Goal: Task Accomplishment & Management: Manage account settings

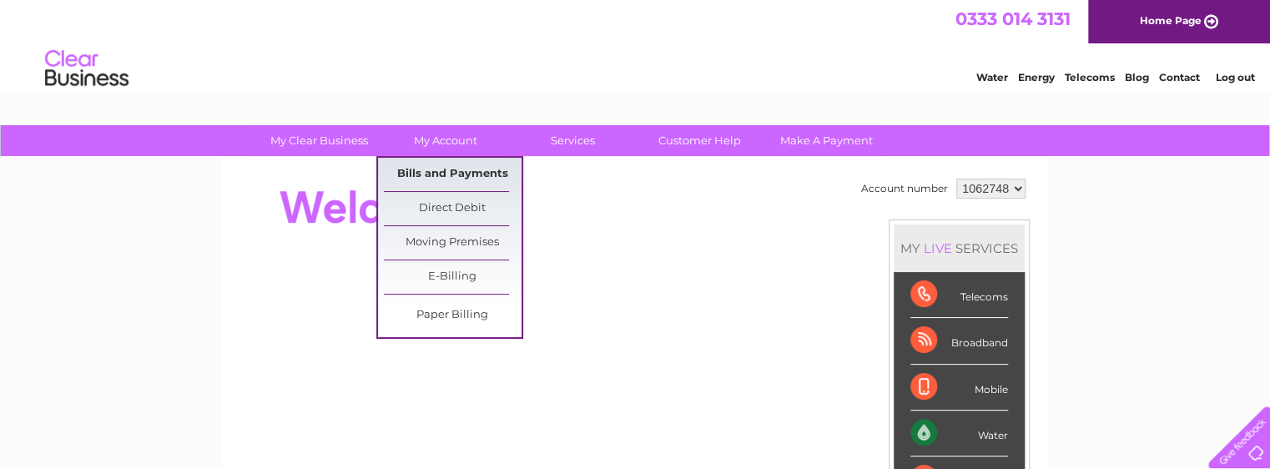
click at [453, 173] on link "Bills and Payments" at bounding box center [453, 174] width 138 height 33
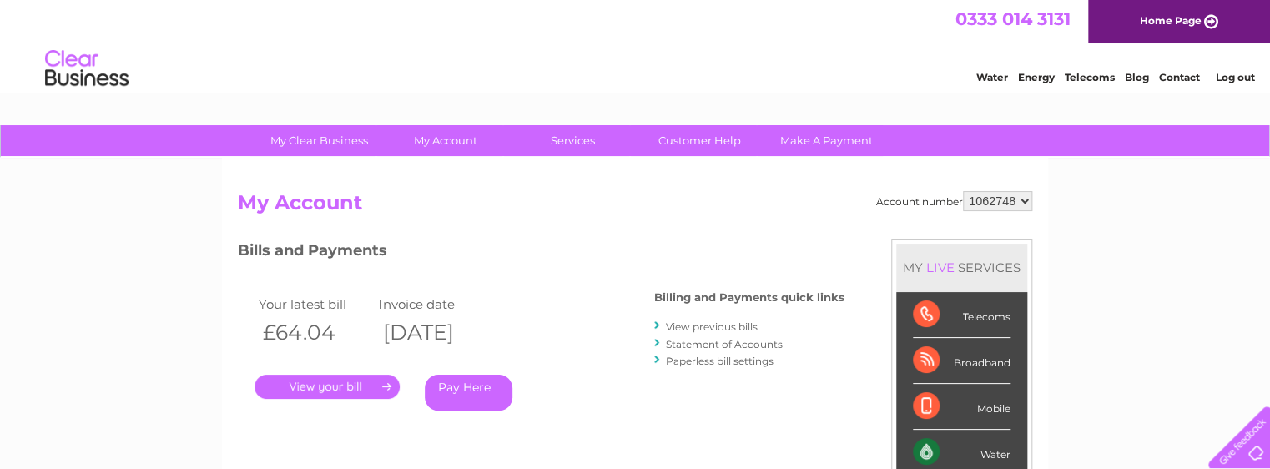
click at [351, 381] on link "." at bounding box center [327, 387] width 145 height 24
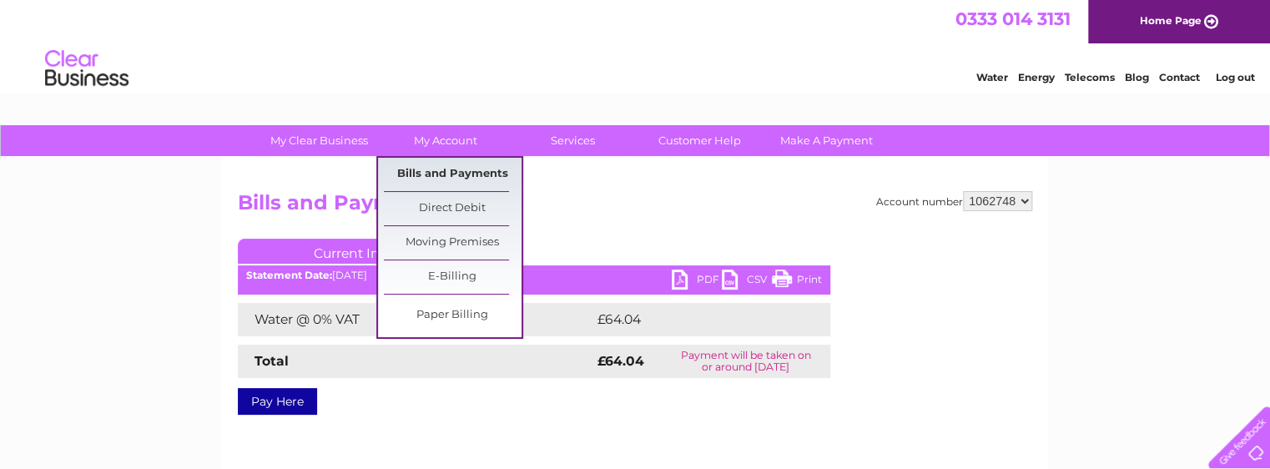
click at [439, 174] on link "Bills and Payments" at bounding box center [453, 174] width 138 height 33
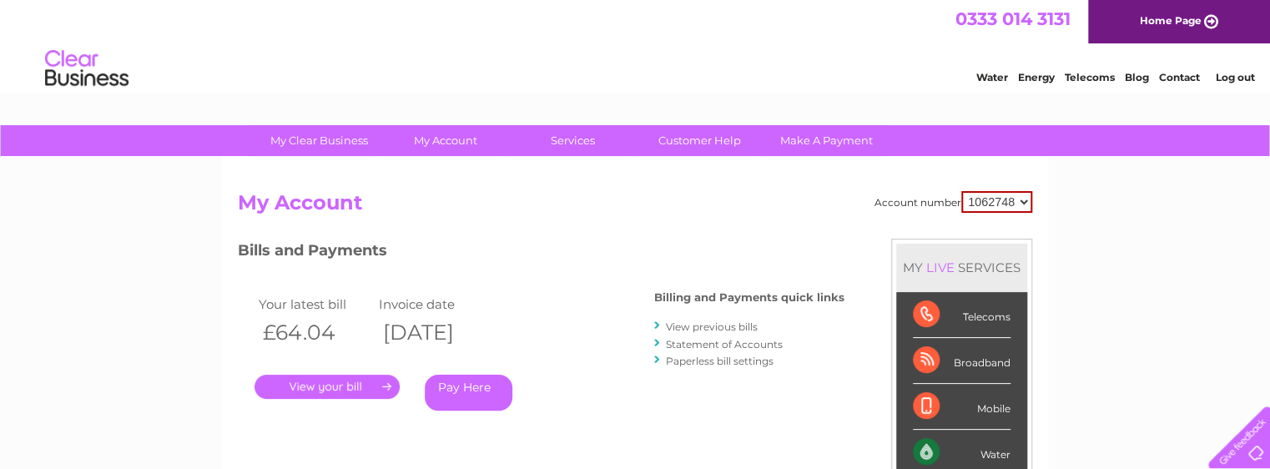
click at [725, 326] on link "View previous bills" at bounding box center [712, 326] width 92 height 13
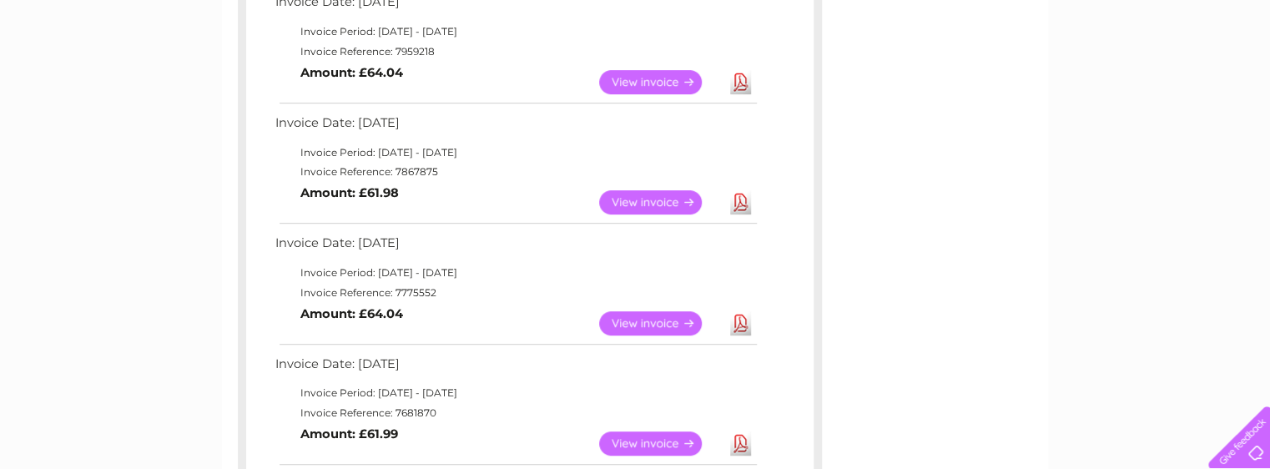
scroll to position [323, 0]
click at [641, 204] on link "View" at bounding box center [660, 201] width 123 height 24
click at [681, 320] on link "View" at bounding box center [660, 322] width 123 height 24
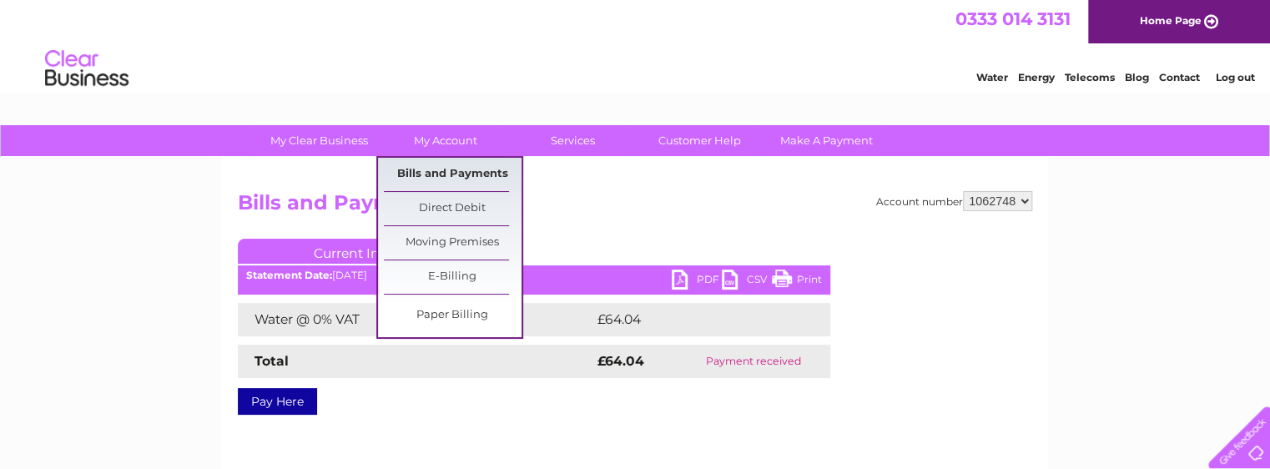
click at [456, 179] on link "Bills and Payments" at bounding box center [453, 174] width 138 height 33
click at [455, 176] on link "Bills and Payments" at bounding box center [453, 174] width 138 height 33
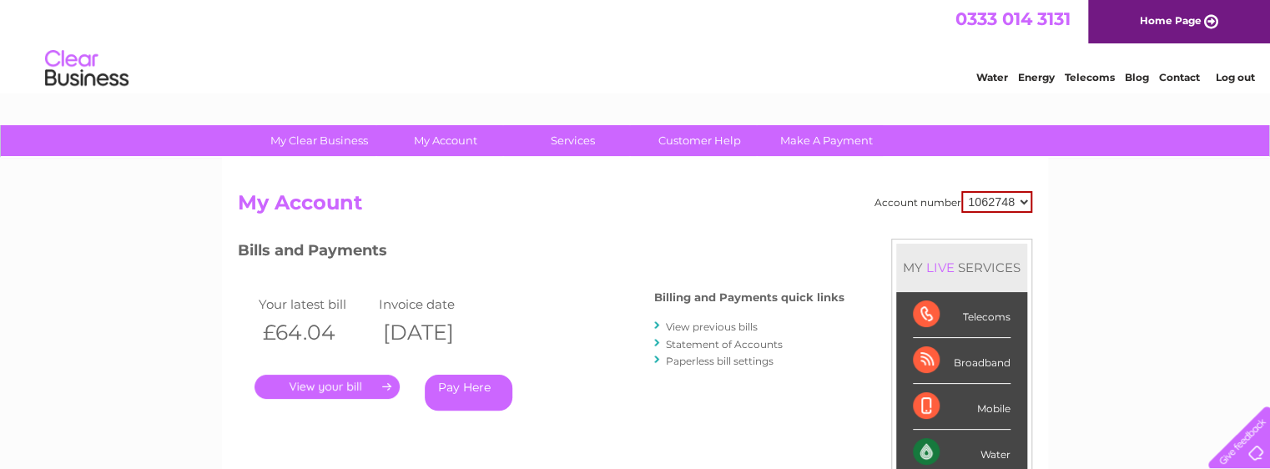
click at [723, 326] on link "View previous bills" at bounding box center [712, 326] width 92 height 13
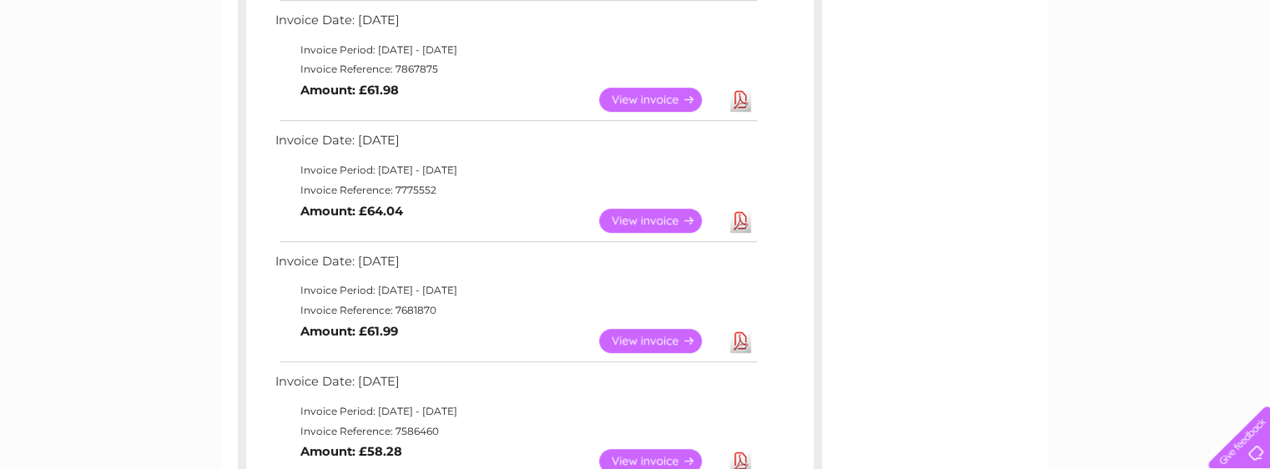
scroll to position [426, 0]
click at [653, 340] on link "View" at bounding box center [660, 340] width 123 height 24
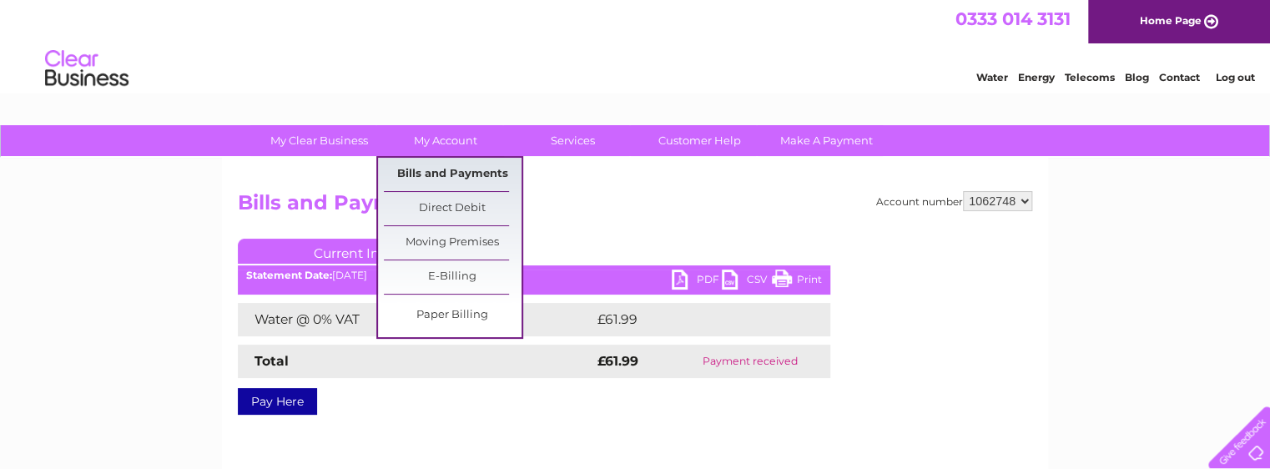
click at [447, 174] on link "Bills and Payments" at bounding box center [453, 174] width 138 height 33
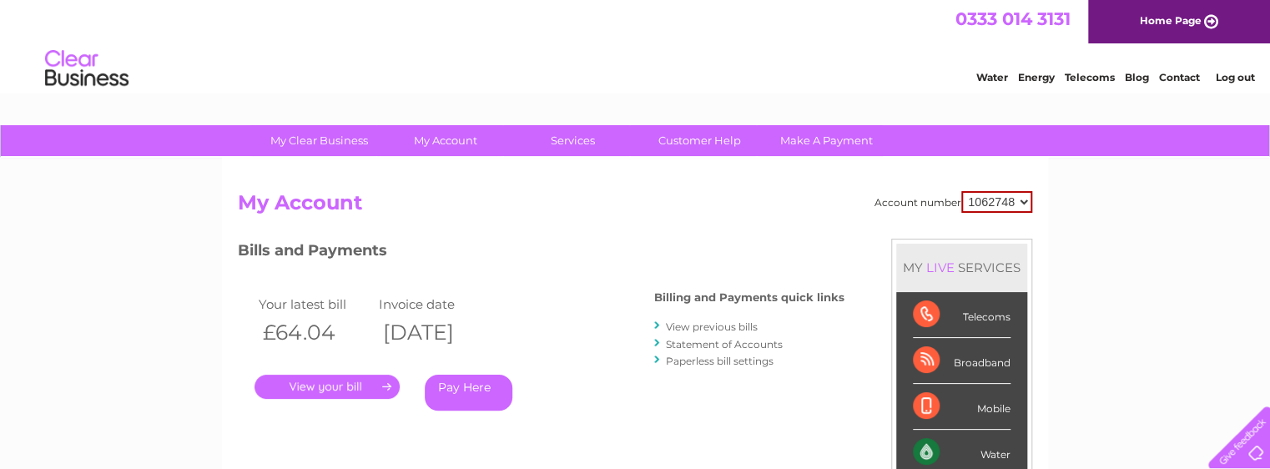
click at [706, 325] on link "View previous bills" at bounding box center [712, 326] width 92 height 13
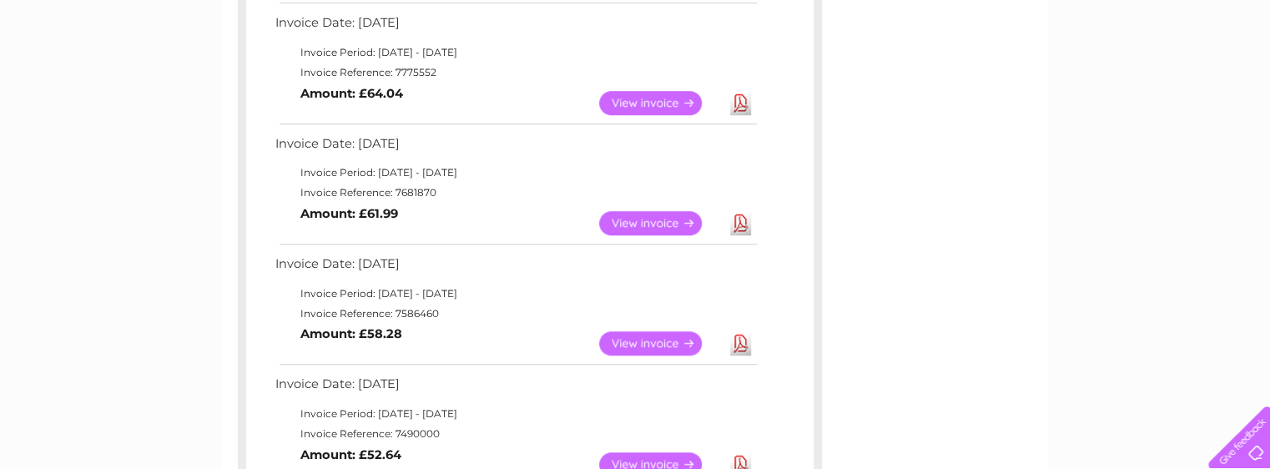
scroll to position [543, 0]
click at [660, 221] on link "View" at bounding box center [660, 222] width 123 height 24
